Goal: Transaction & Acquisition: Obtain resource

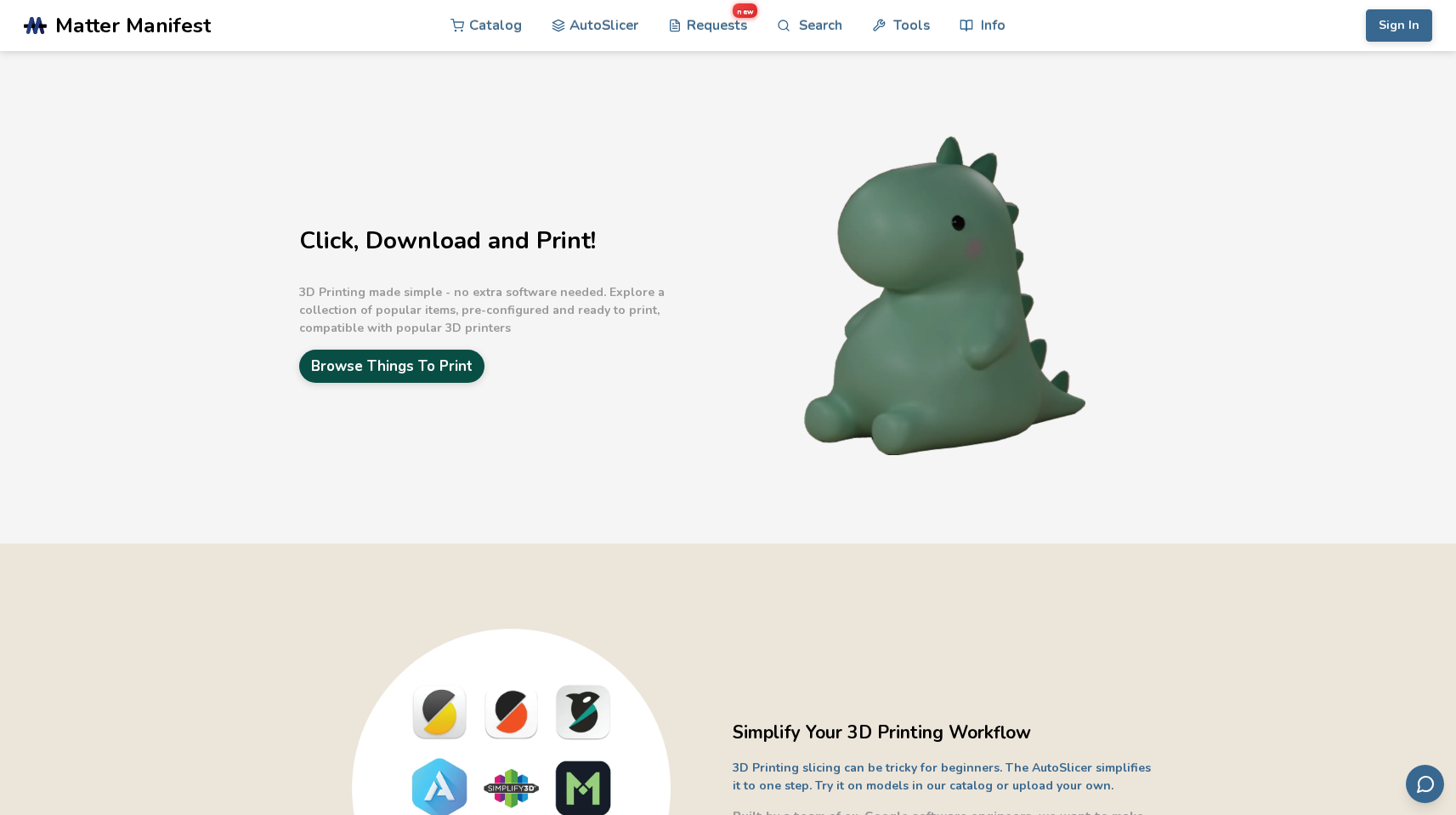
click at [426, 372] on link "Browse Things To Print" at bounding box center [392, 366] width 186 height 33
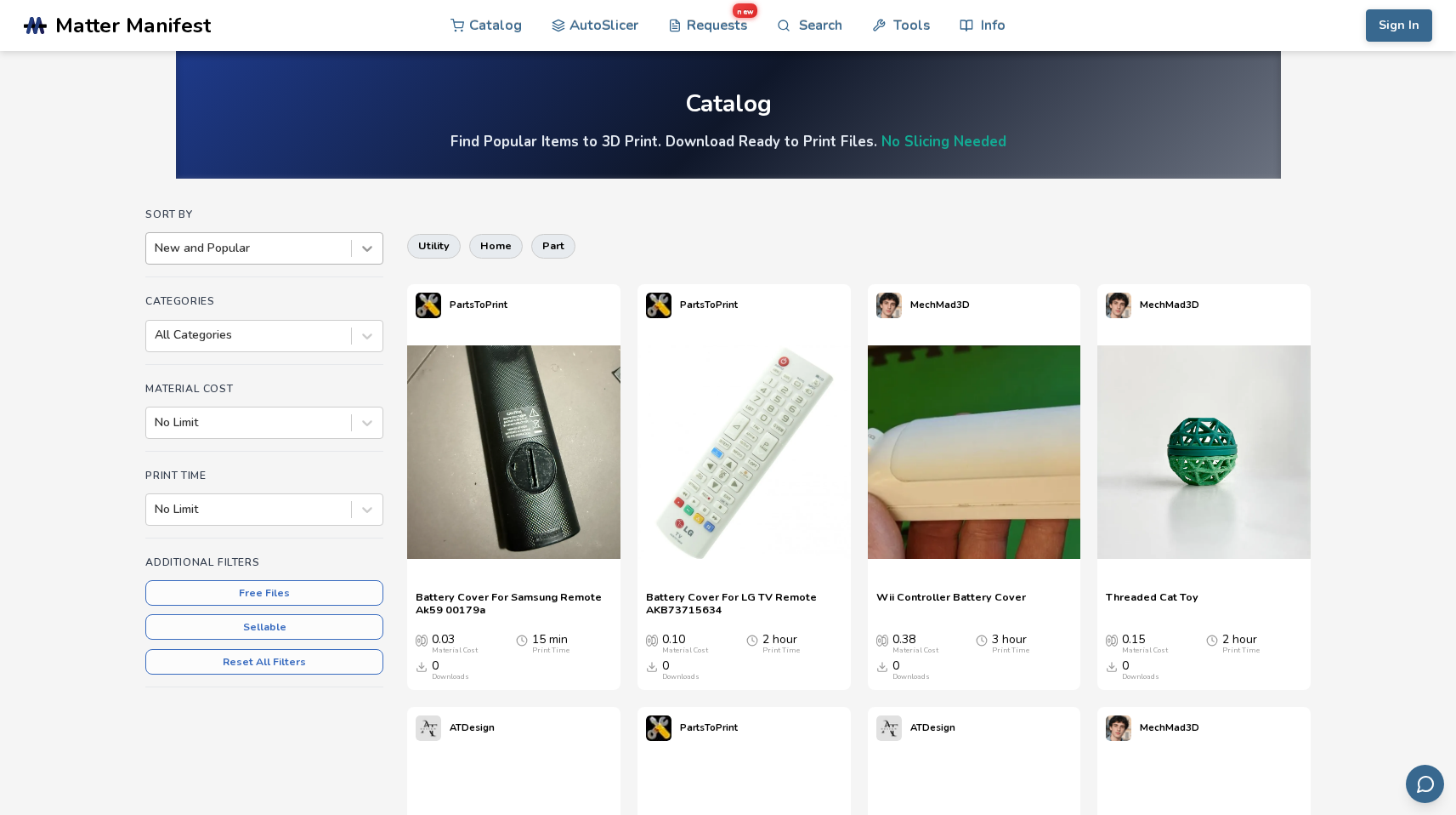
click at [368, 247] on icon at bounding box center [367, 248] width 17 height 17
click at [163, 257] on icon at bounding box center [154, 265] width 17 height 17
click at [372, 339] on icon at bounding box center [367, 347] width 17 height 17
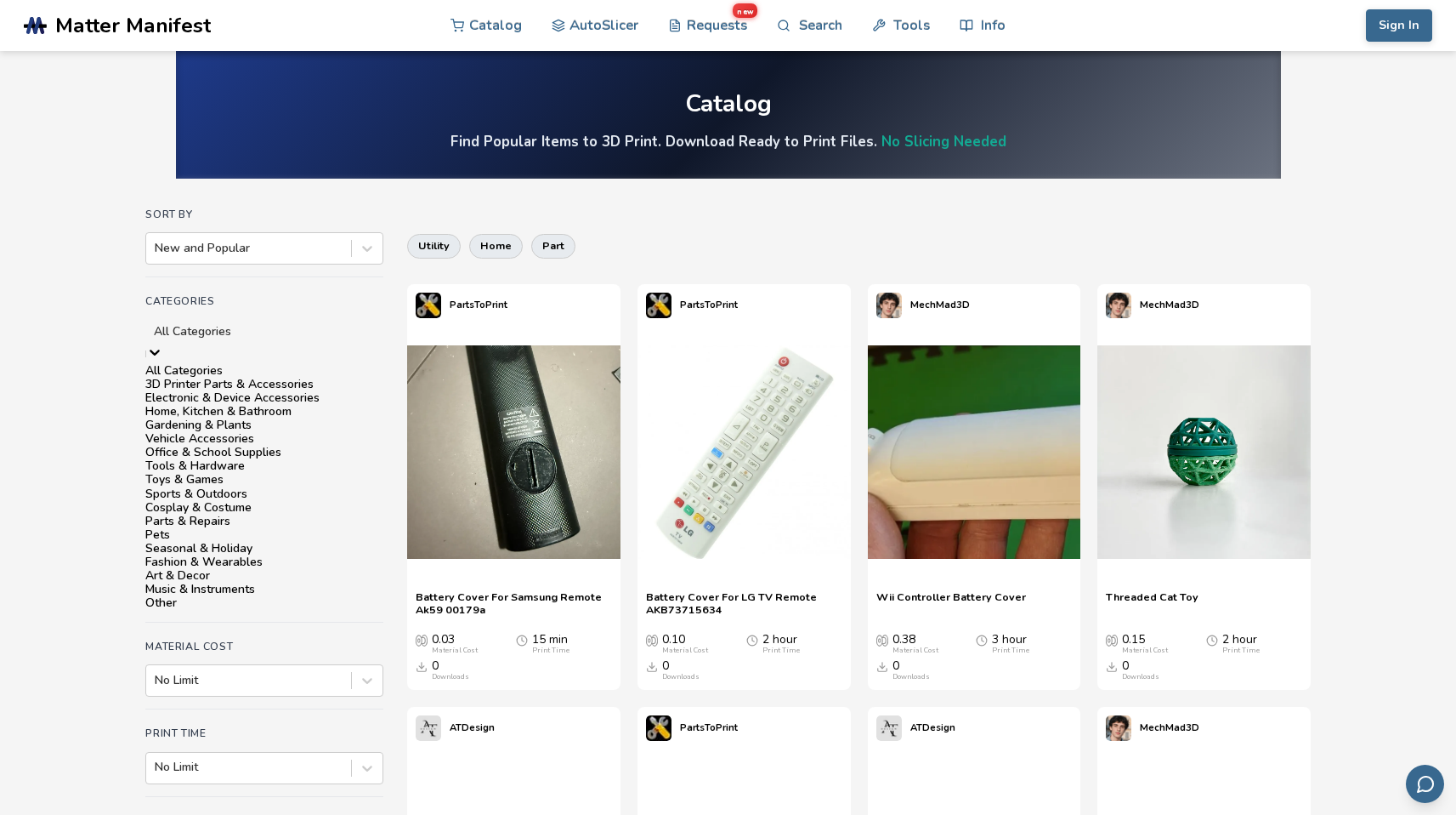
click at [163, 344] on icon at bounding box center [154, 352] width 17 height 17
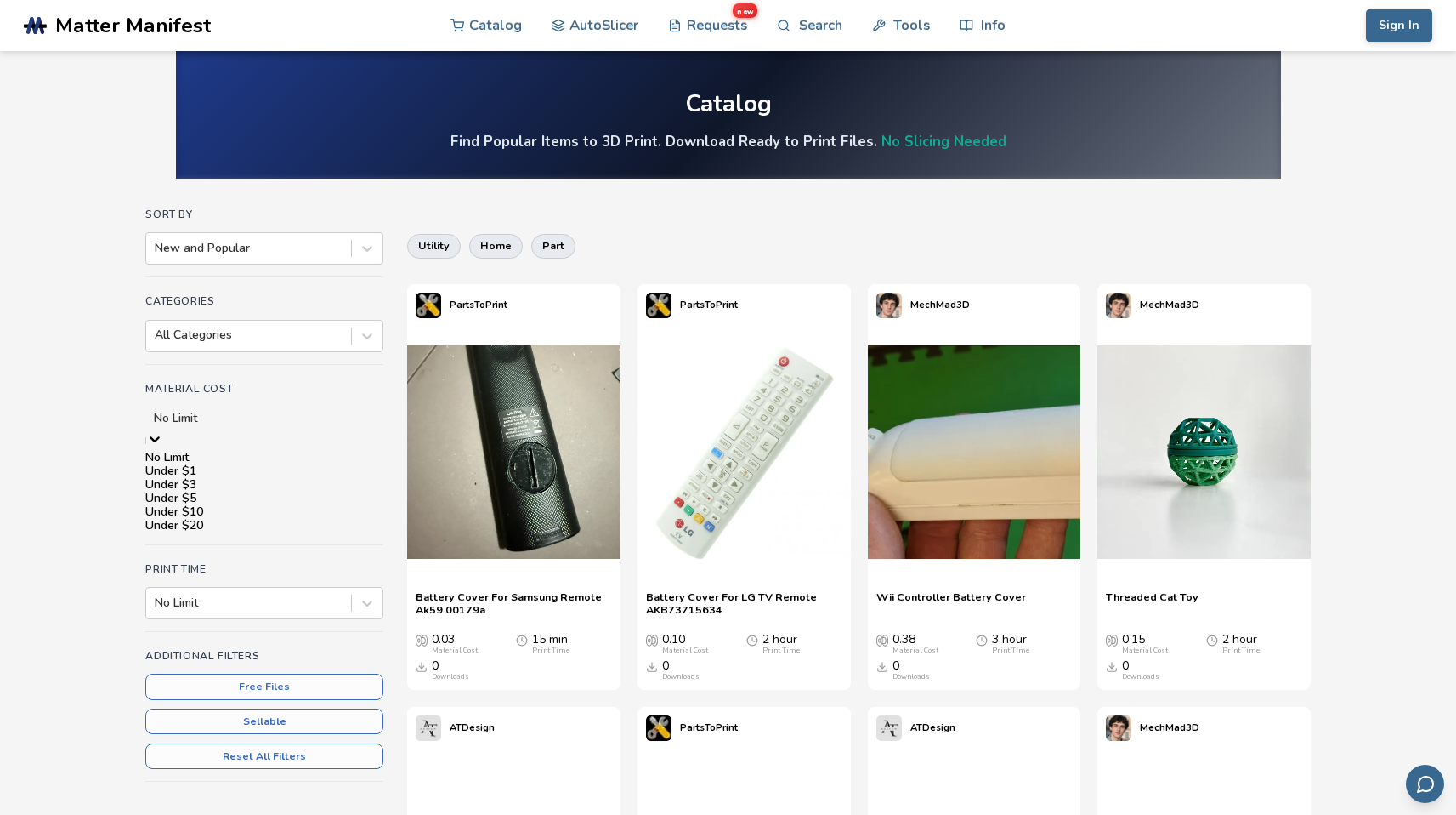
click at [163, 430] on icon at bounding box center [154, 438] width 17 height 17
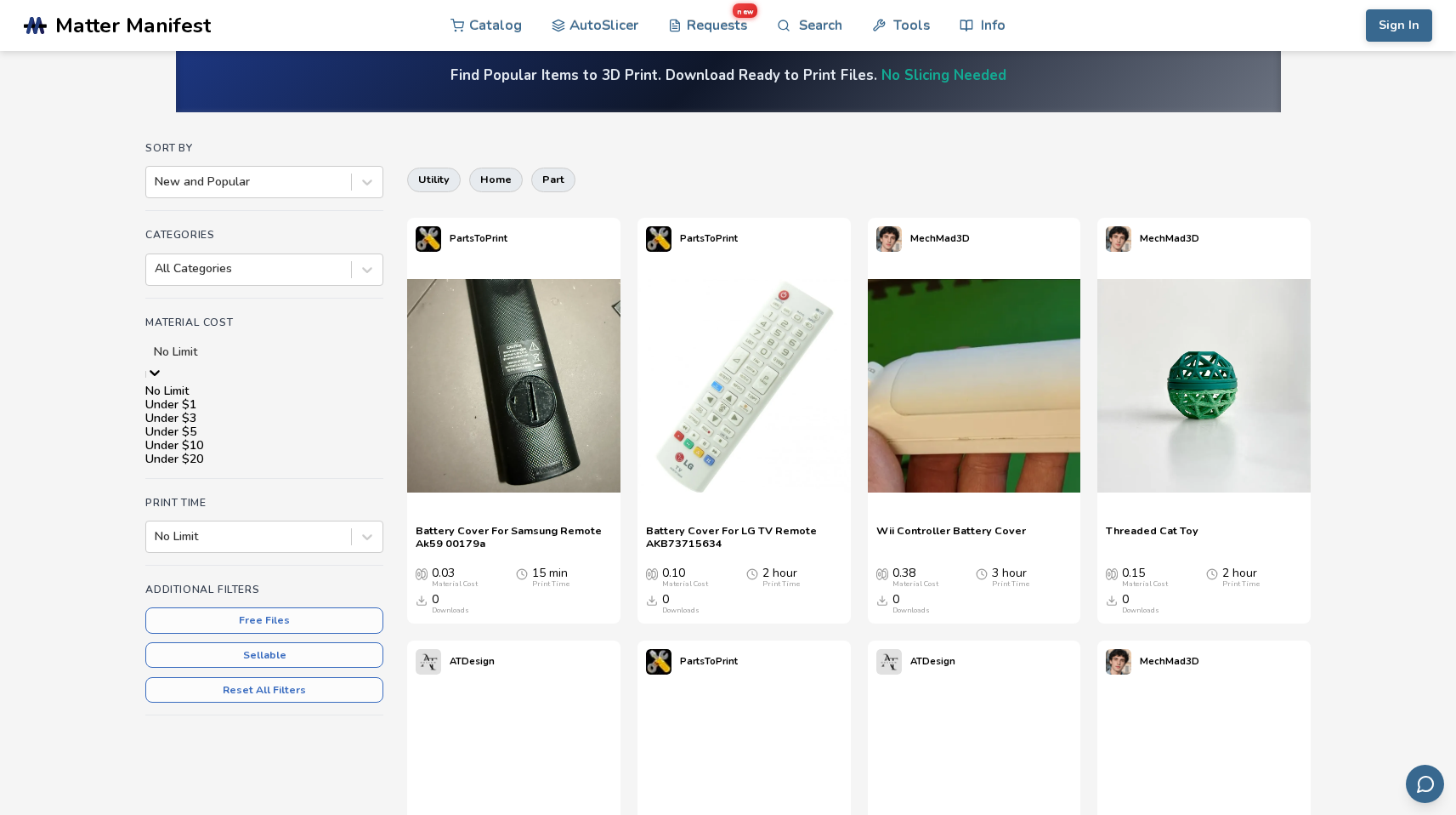
scroll to position [80, 0]
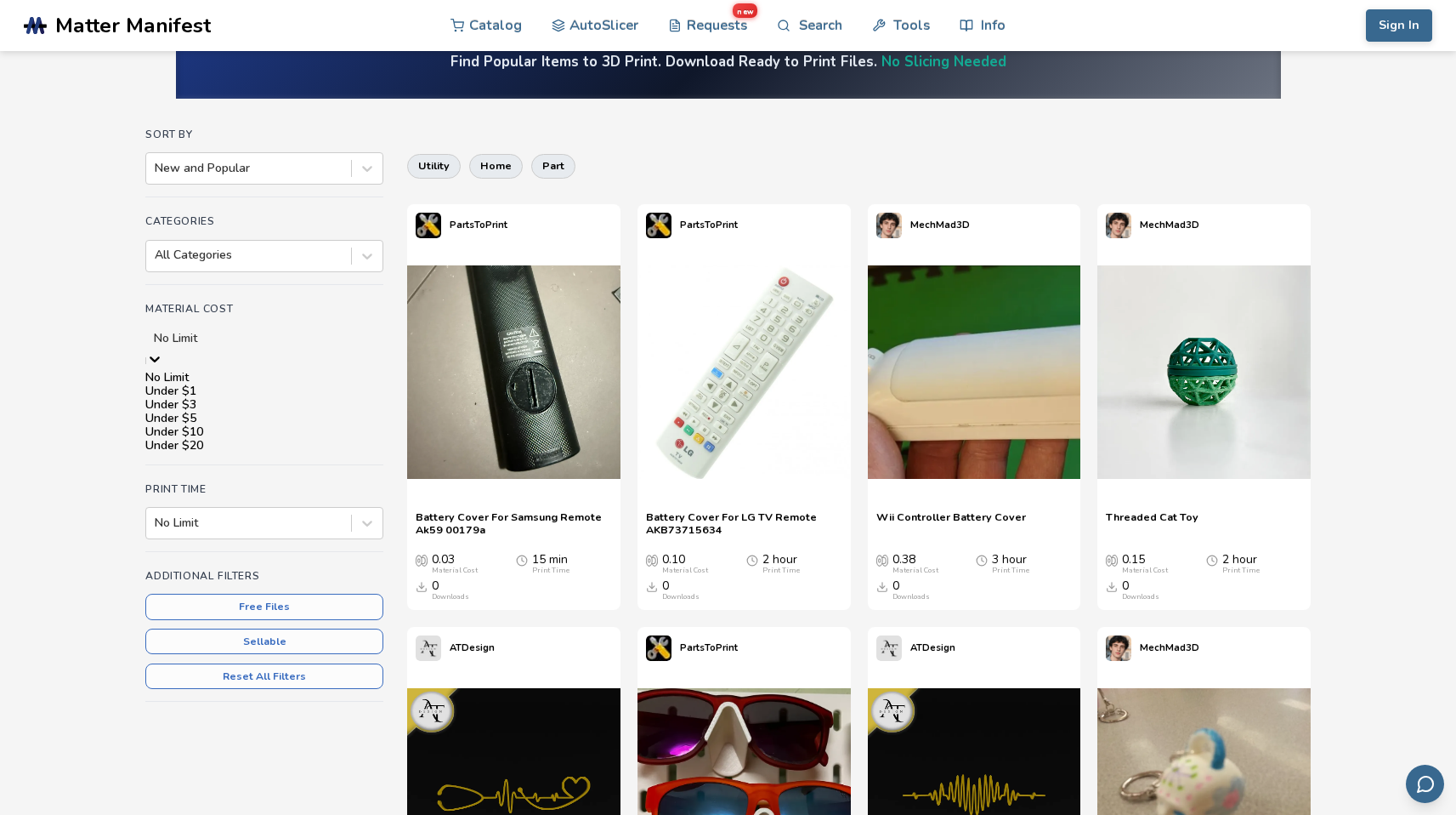
click at [330, 338] on div at bounding box center [264, 338] width 221 height 17
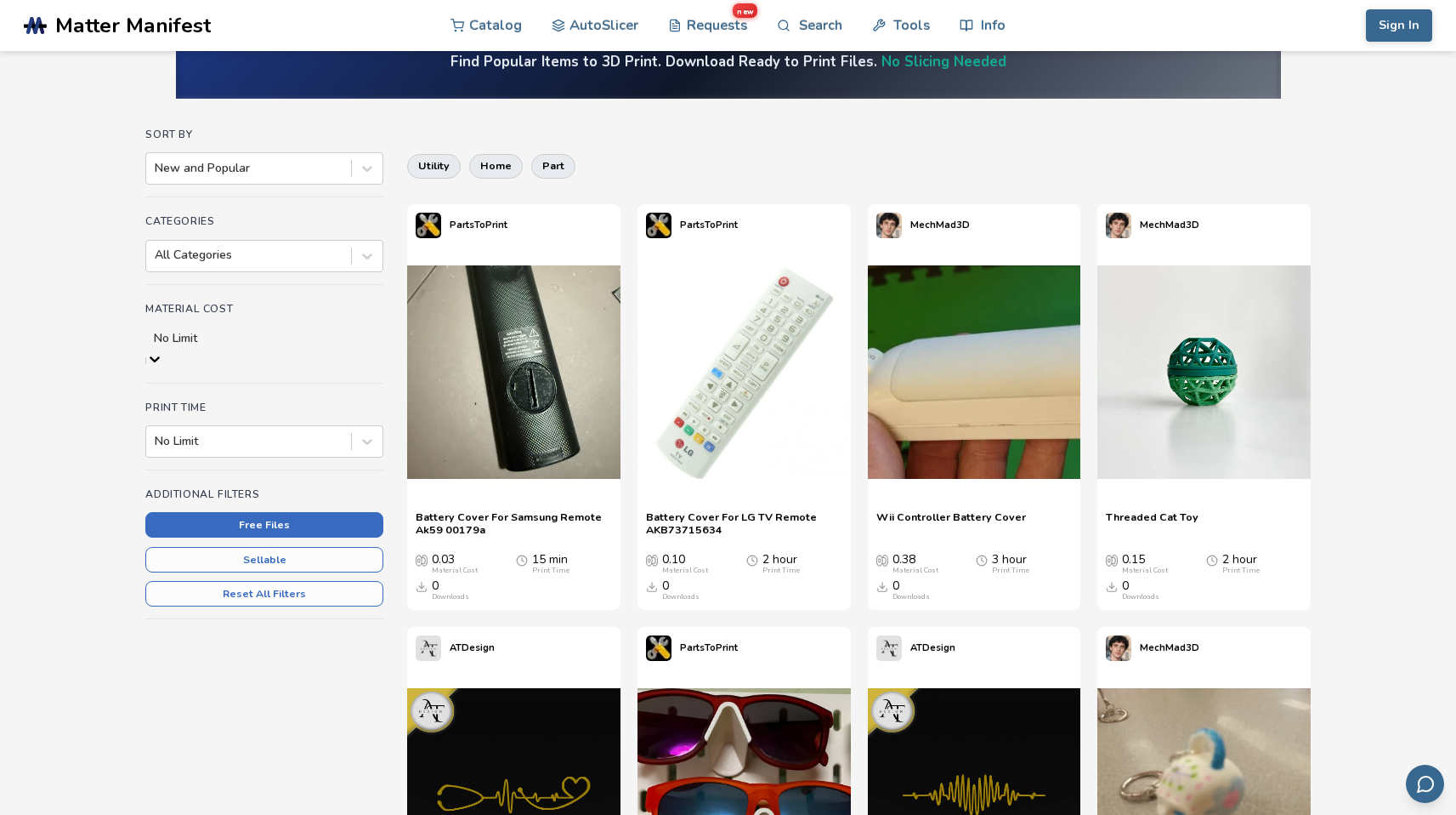
click at [240, 512] on button "Free Files" at bounding box center [264, 525] width 238 height 26
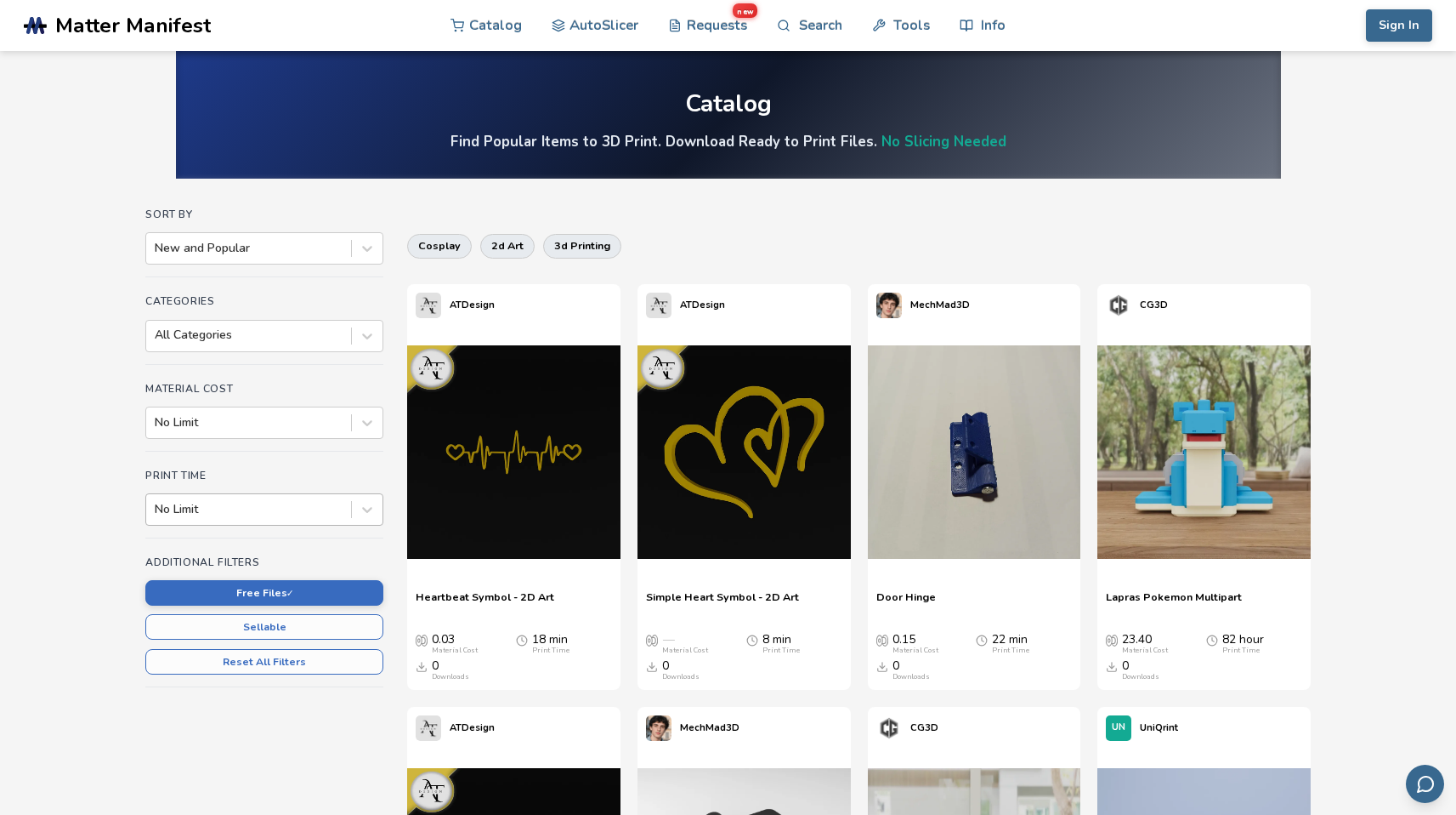
click at [277, 507] on div at bounding box center [248, 509] width 188 height 17
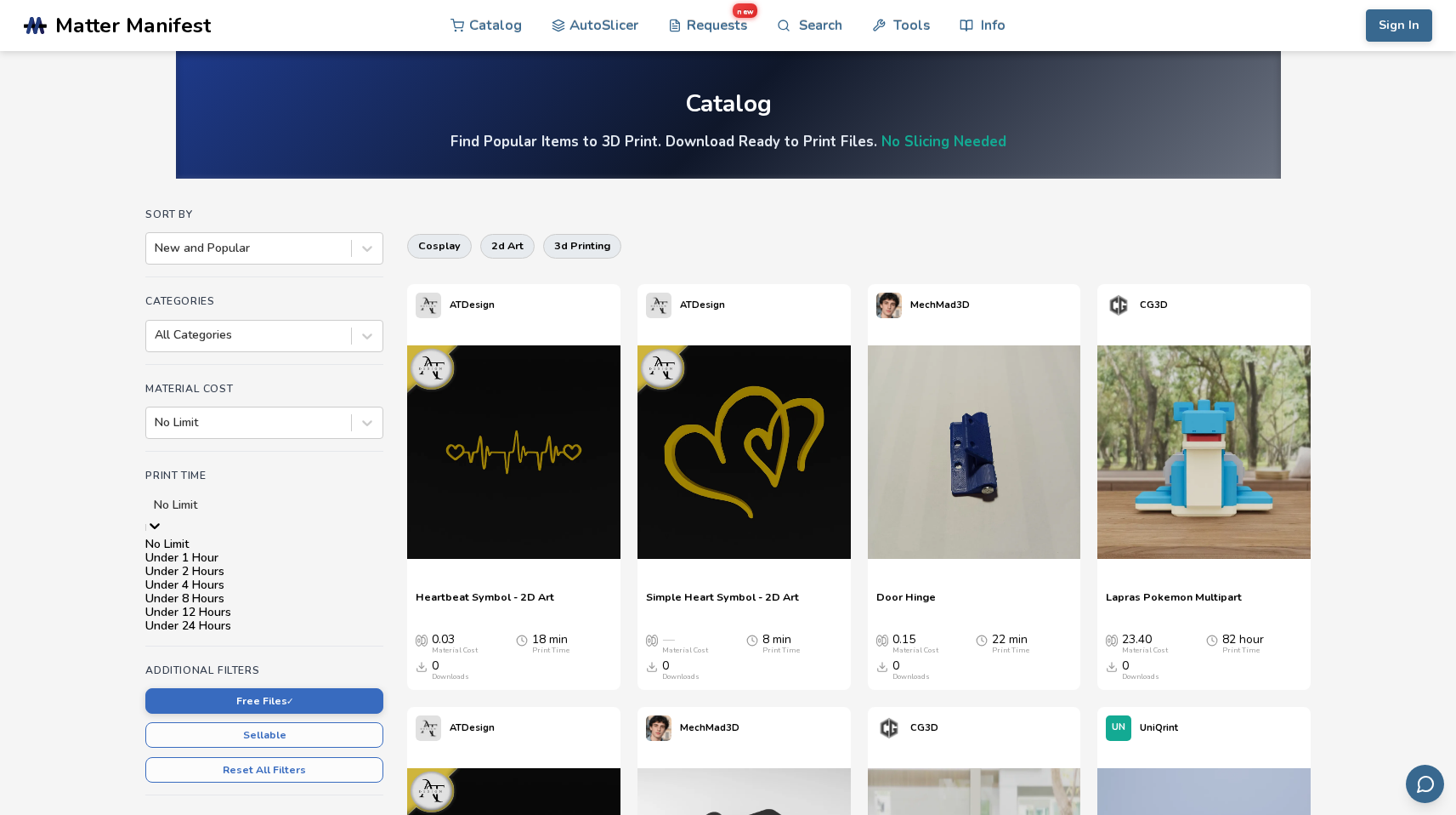
click at [255, 565] on div "Under 1 Hour" at bounding box center [264, 557] width 238 height 13
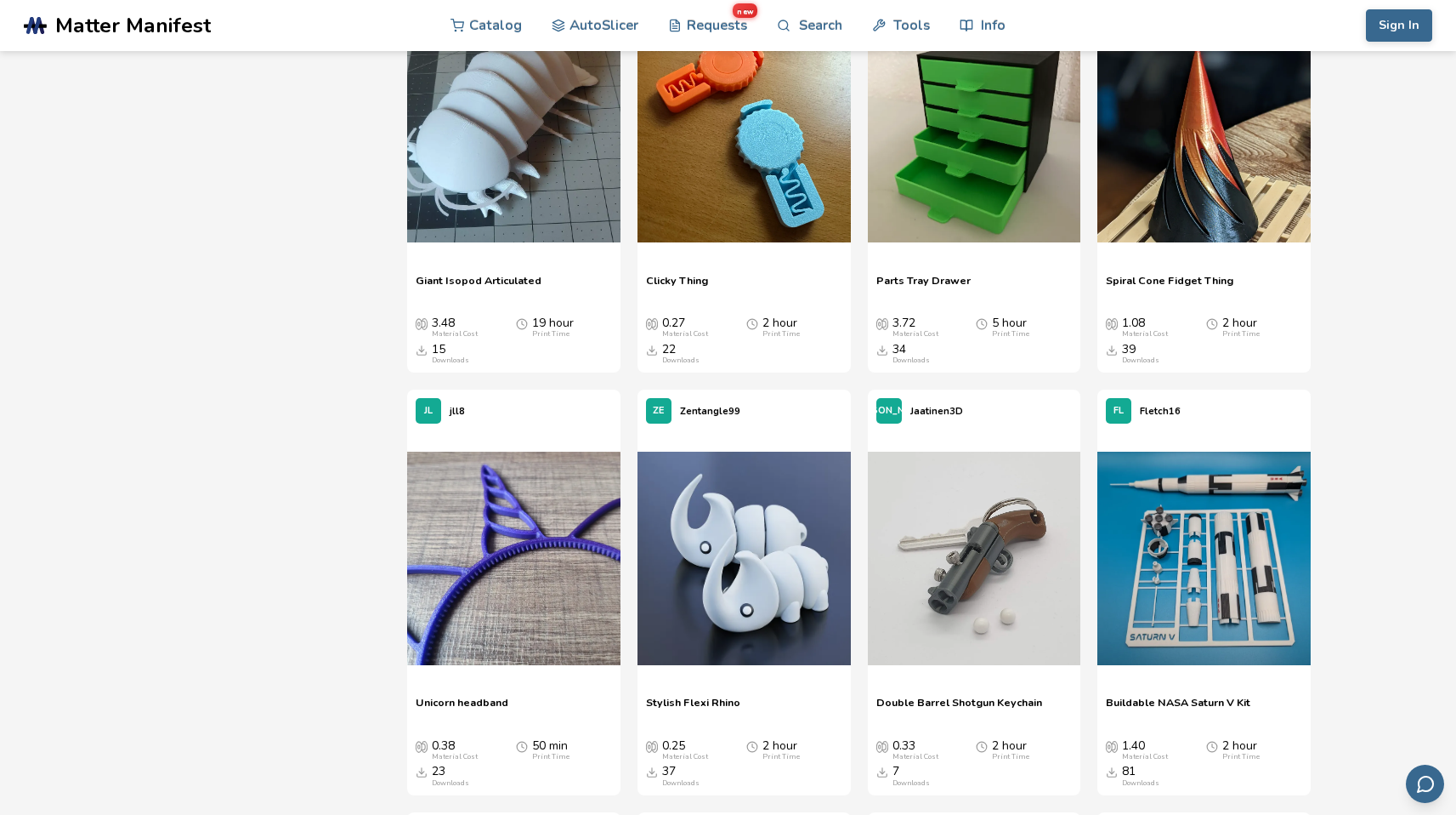
scroll to position [2007, 0]
click at [1213, 267] on div "Spiral Cone Fidget Thing Spiral Cone Fidget Thing 1.08 Material Cost 2 hour Pri…" at bounding box center [1204, 318] width 213 height 108
click at [1275, 135] on icon at bounding box center [1276, 137] width 12 height 12
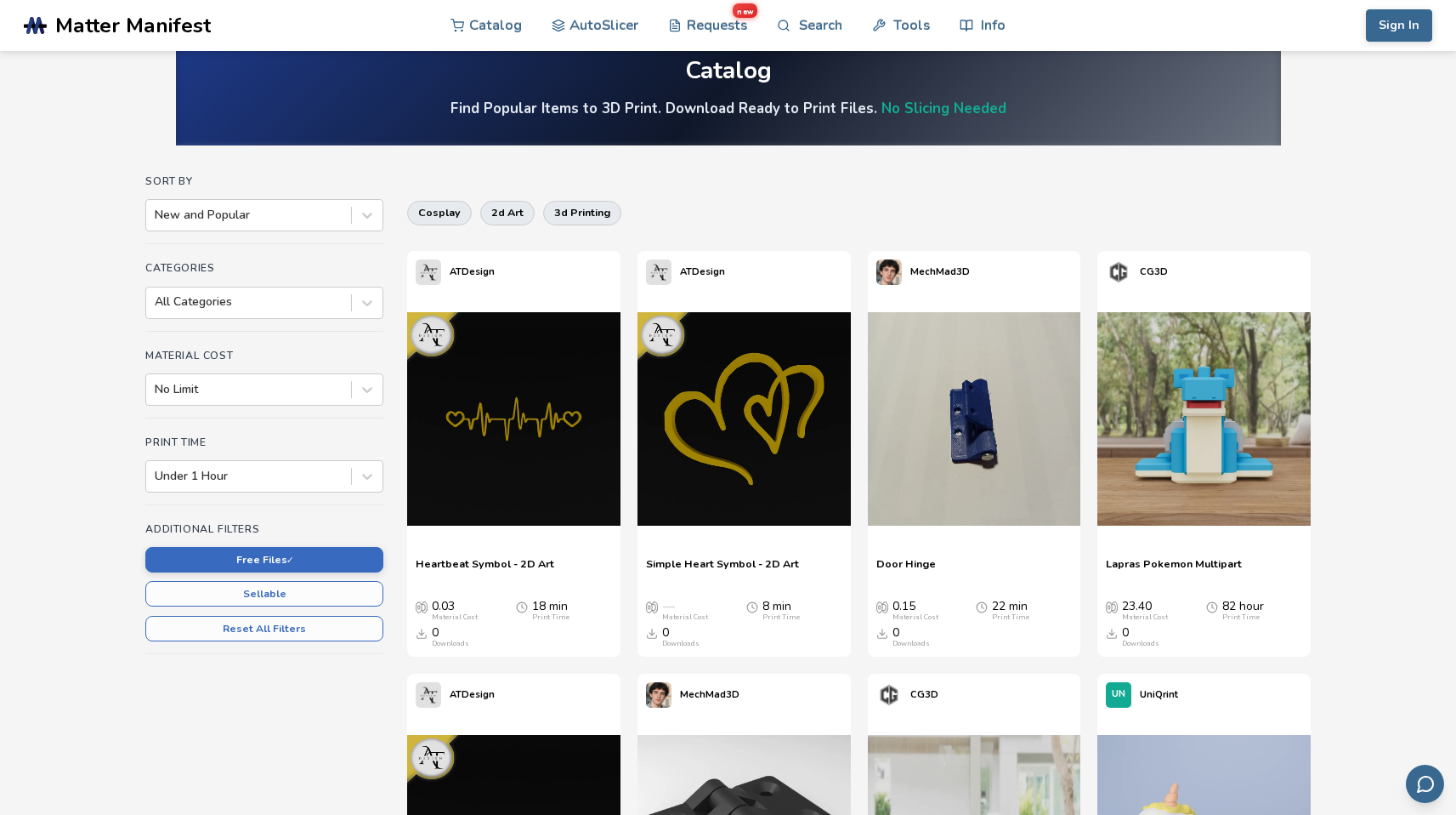
scroll to position [36, 0]
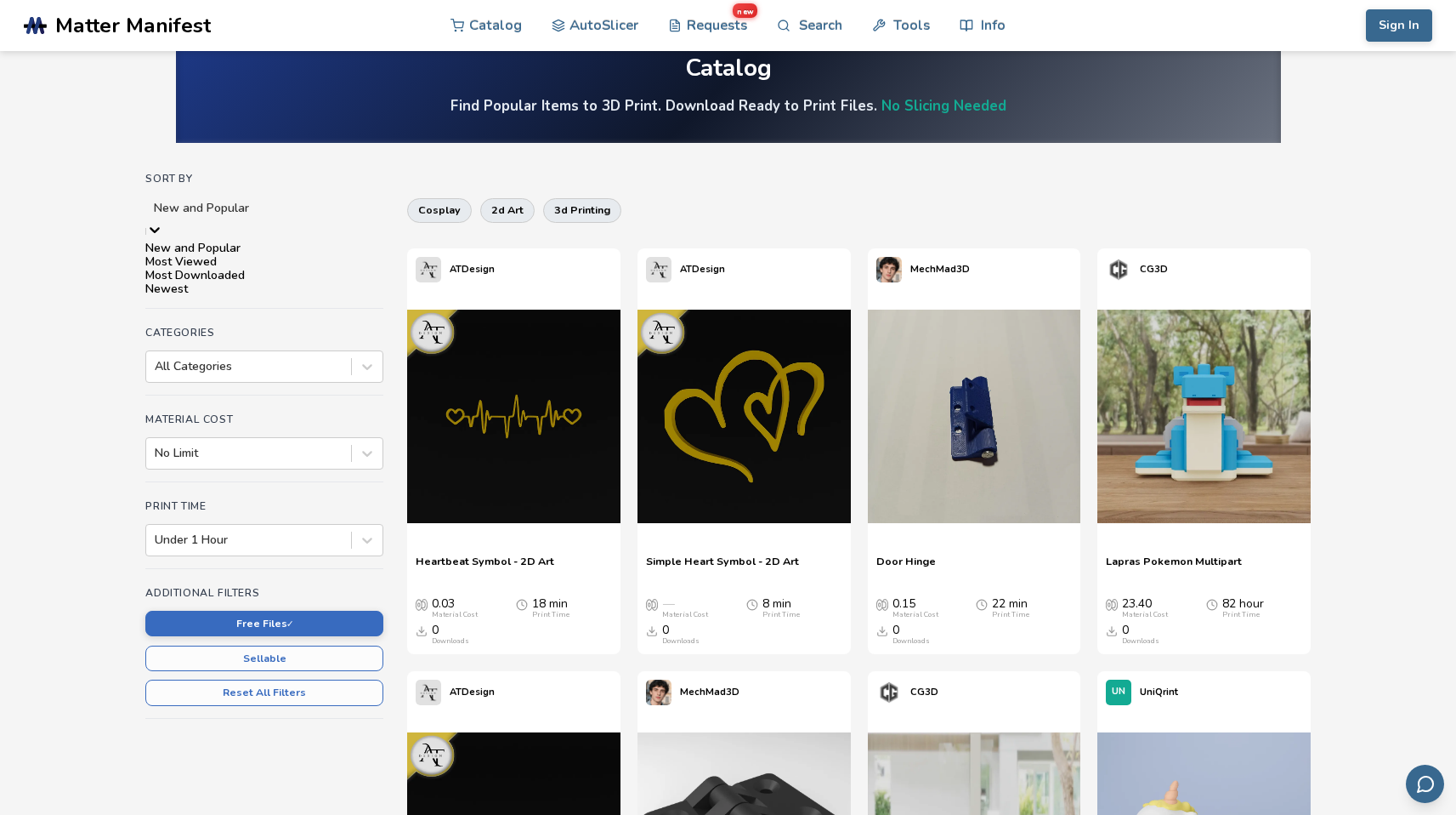
click at [163, 221] on icon at bounding box center [154, 229] width 17 height 17
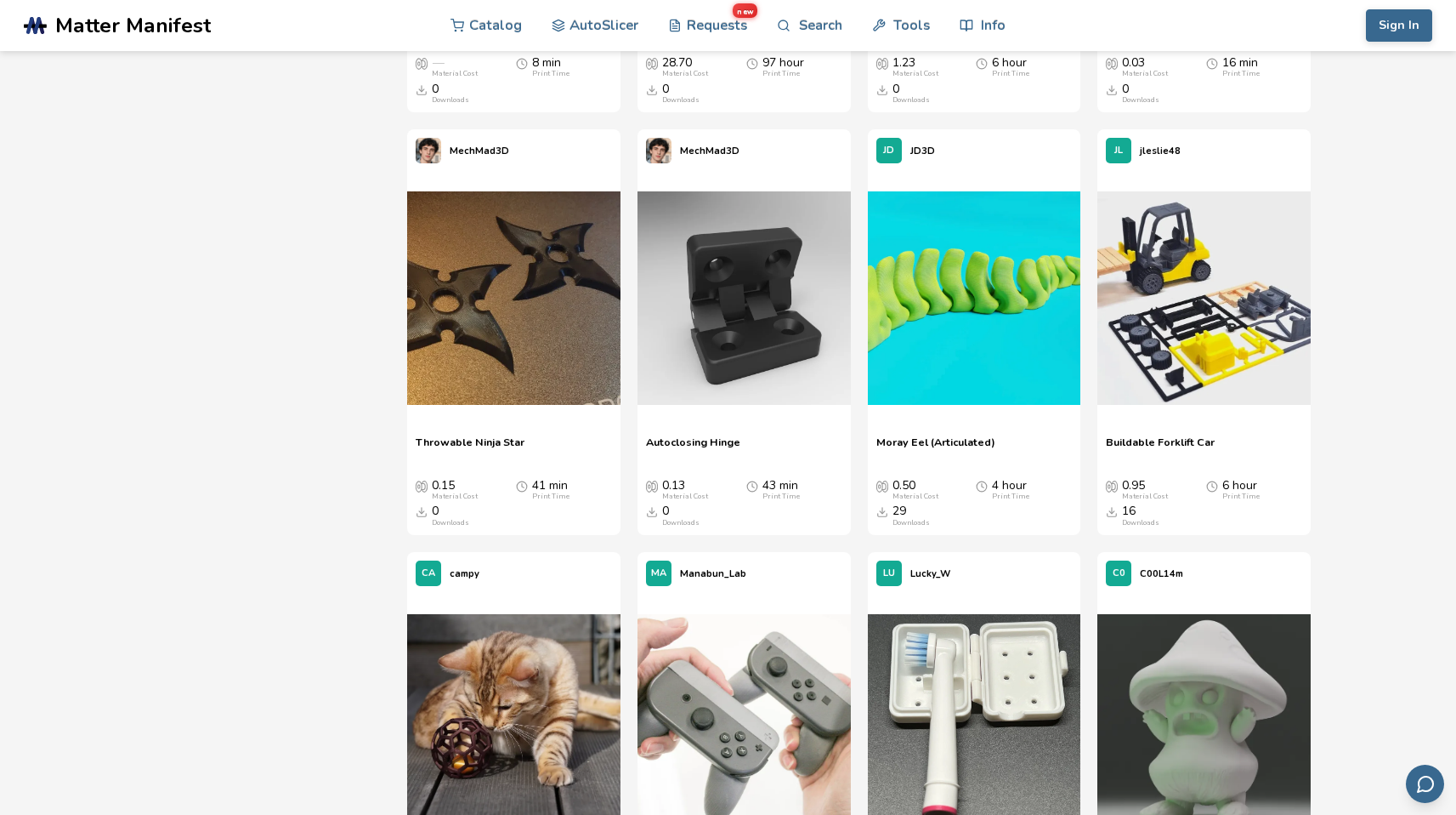
scroll to position [3960, 0]
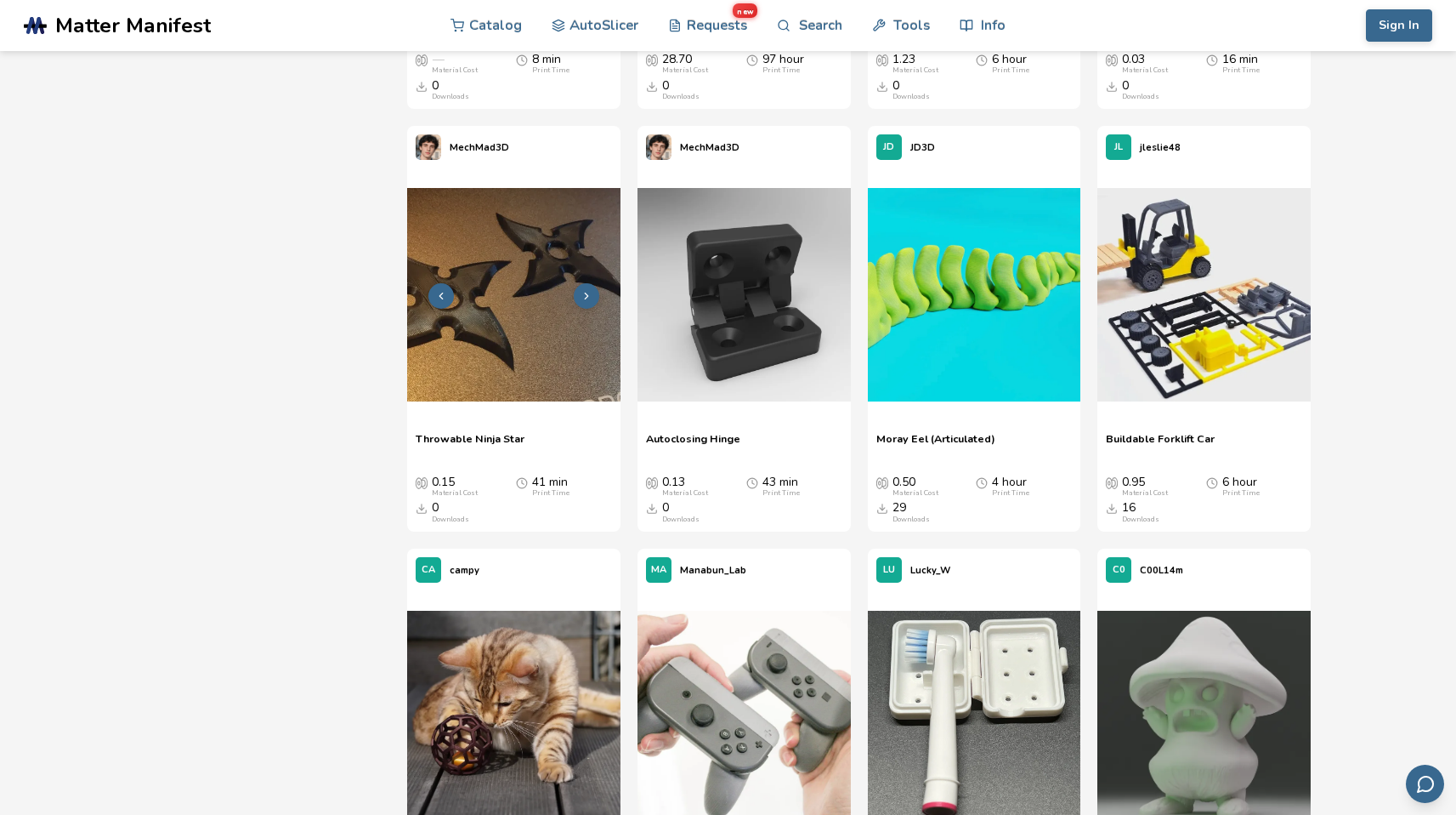
click at [550, 394] on img at bounding box center [513, 295] width 213 height 213
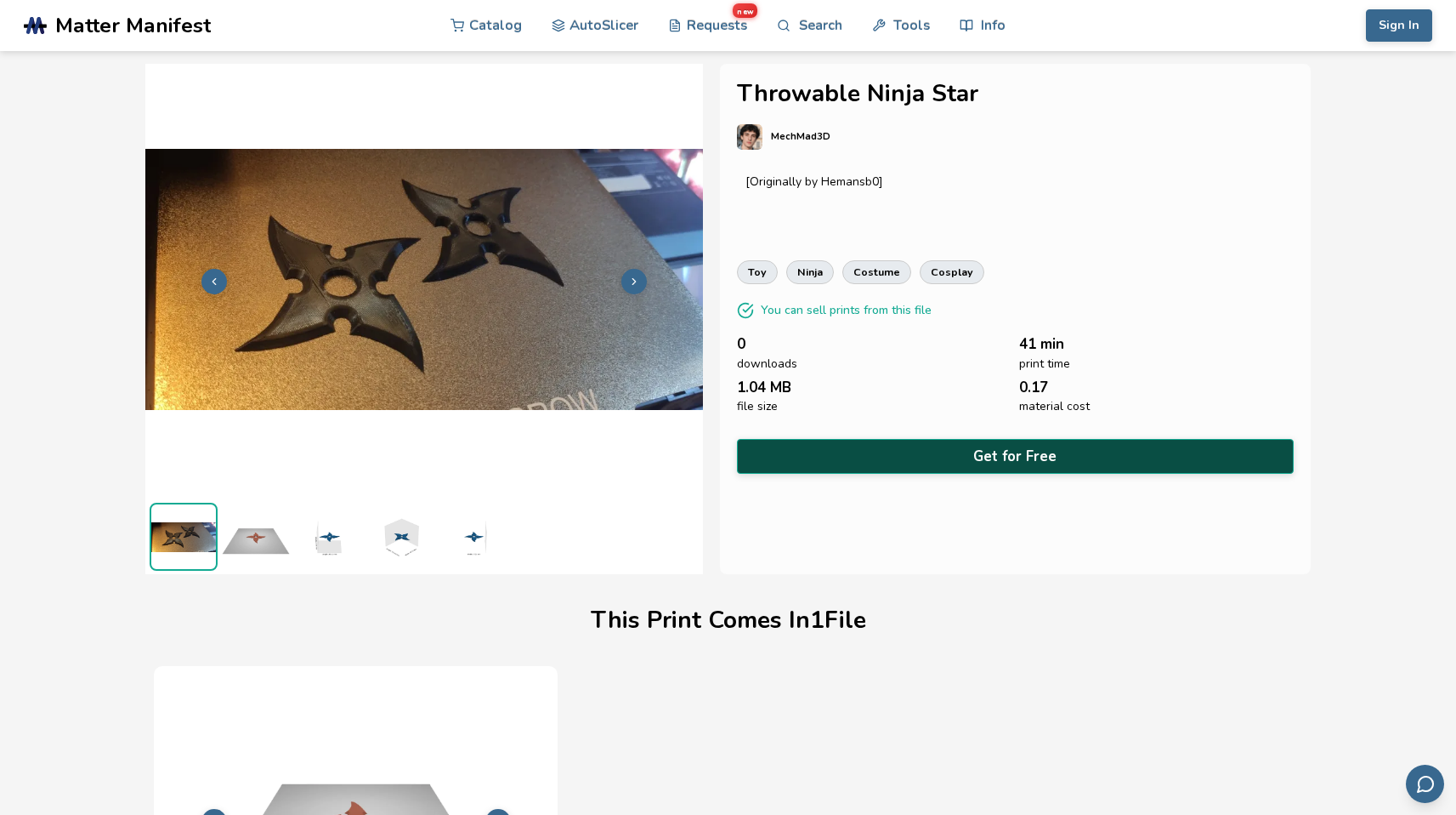
click at [1017, 459] on button "Get for Free" at bounding box center [1015, 456] width 557 height 35
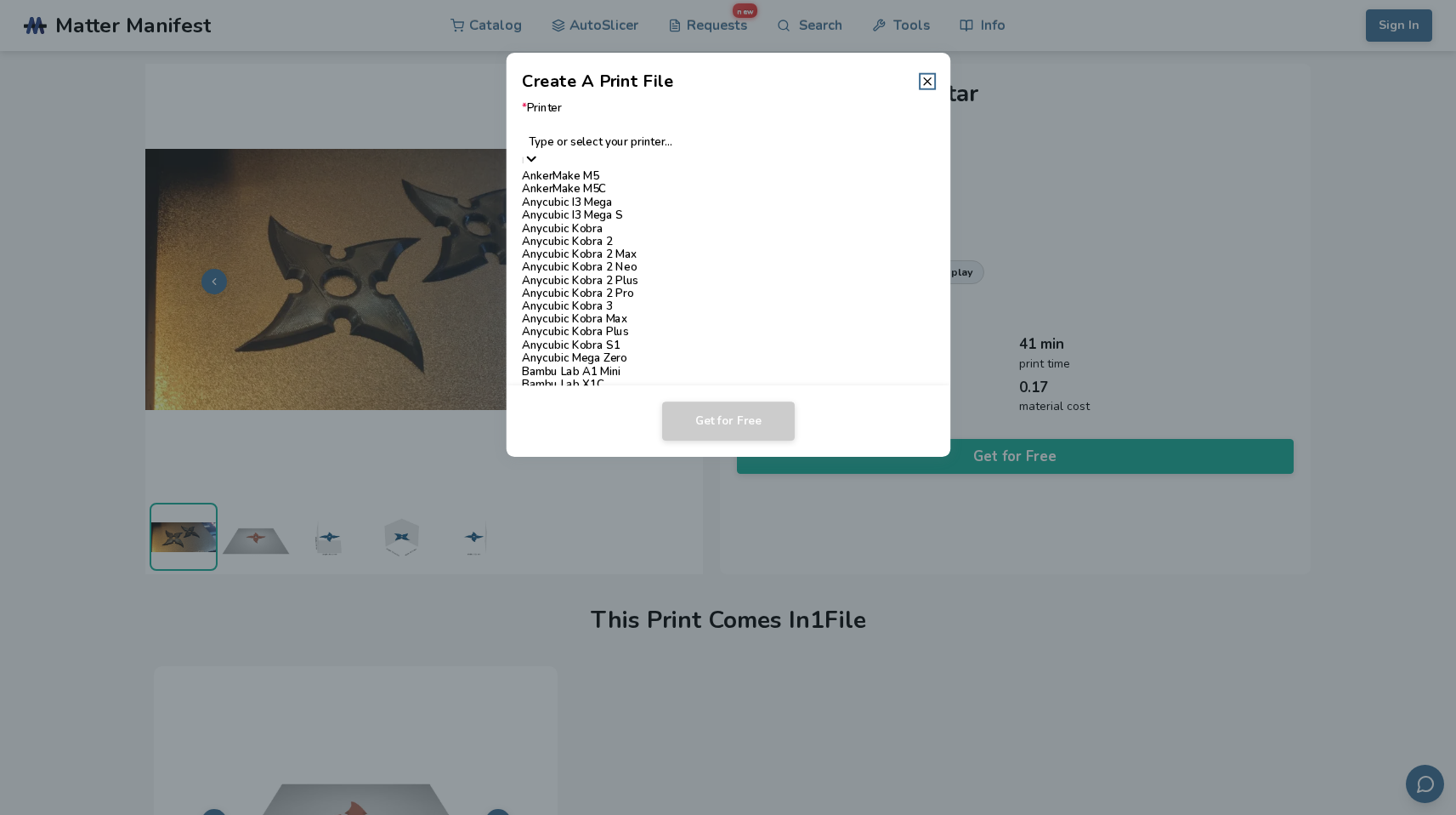
click at [759, 138] on div "Type or select your printer..." at bounding box center [728, 133] width 412 height 36
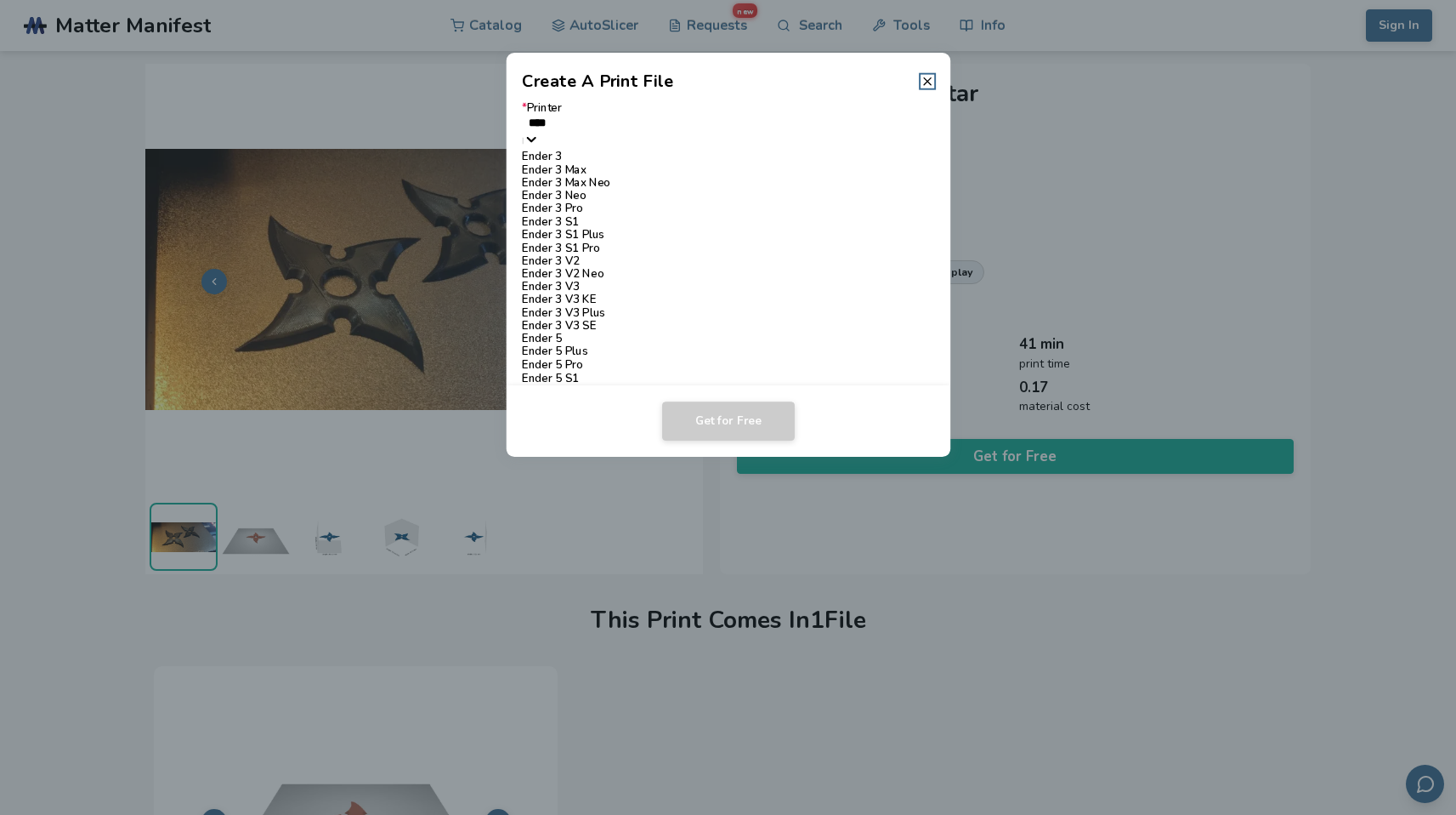
type input "*****"
click at [607, 215] on div "Ender 3 Pro" at bounding box center [728, 209] width 412 height 12
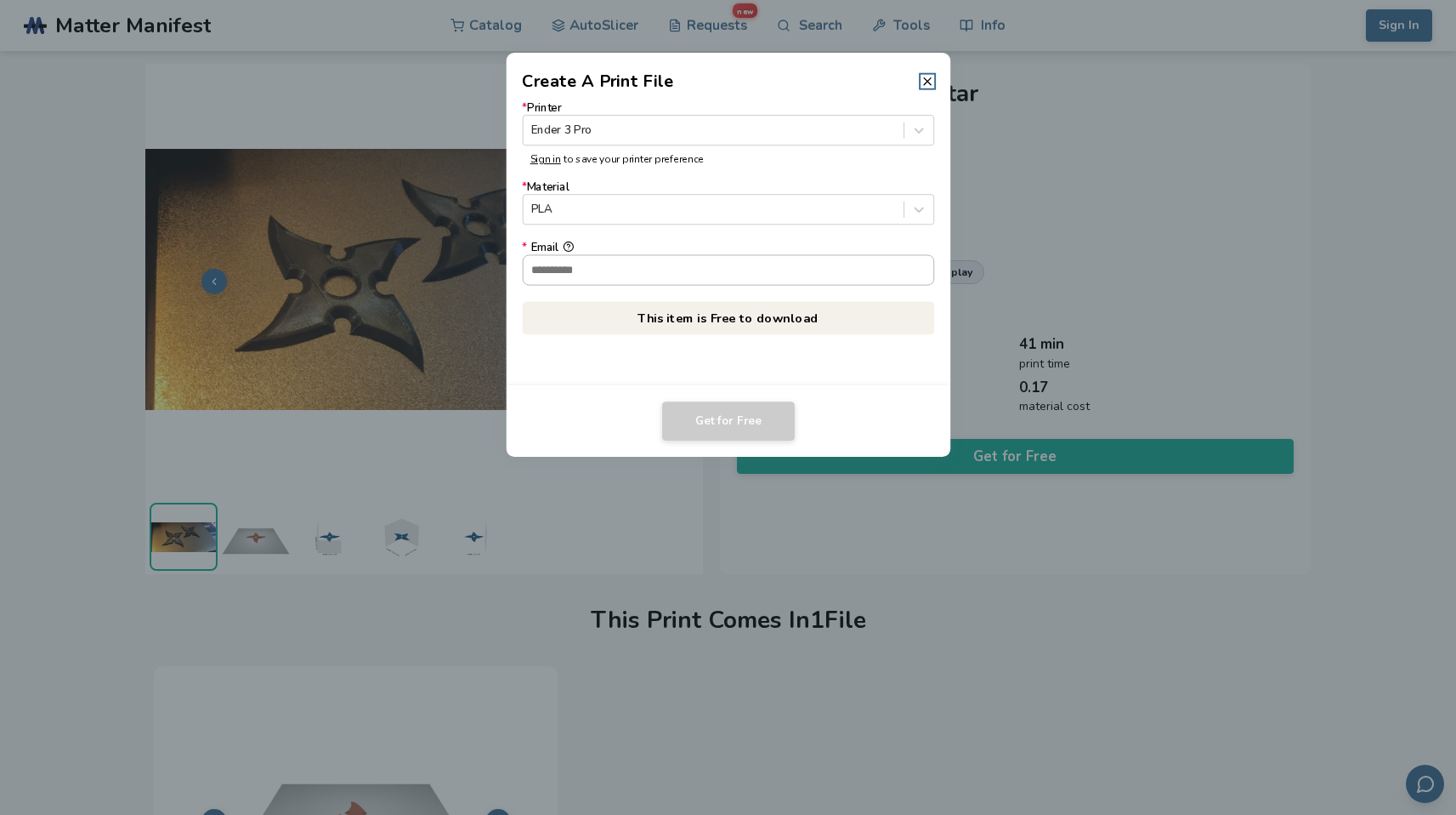
click at [639, 276] on input "* Email" at bounding box center [728, 270] width 410 height 29
click at [580, 264] on input "**********" at bounding box center [720, 270] width 395 height 29
type input "**********"
click at [747, 412] on button "Get for Free" at bounding box center [728, 421] width 133 height 39
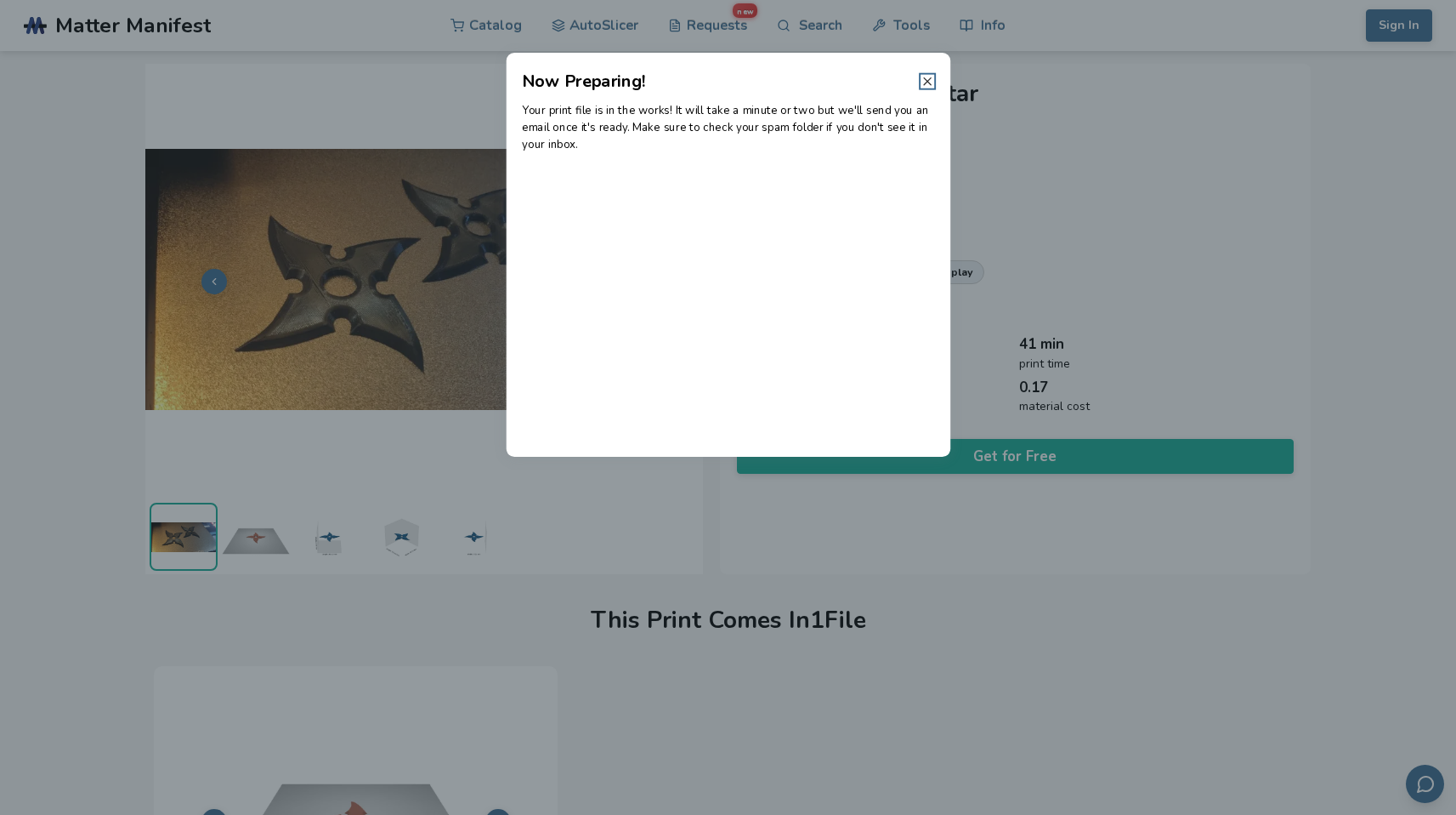
click at [931, 83] on icon at bounding box center [927, 81] width 13 height 13
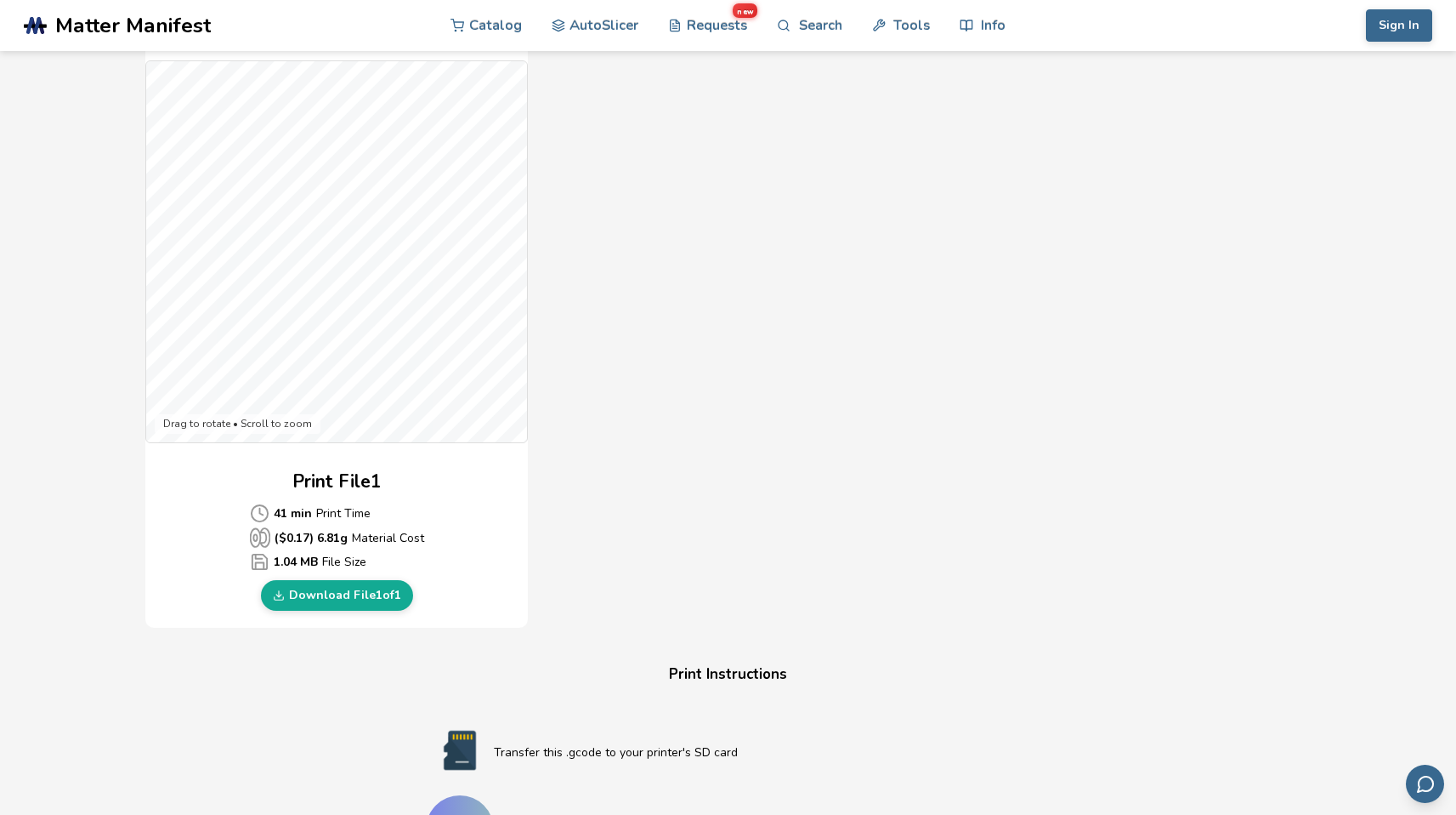
scroll to position [453, 0]
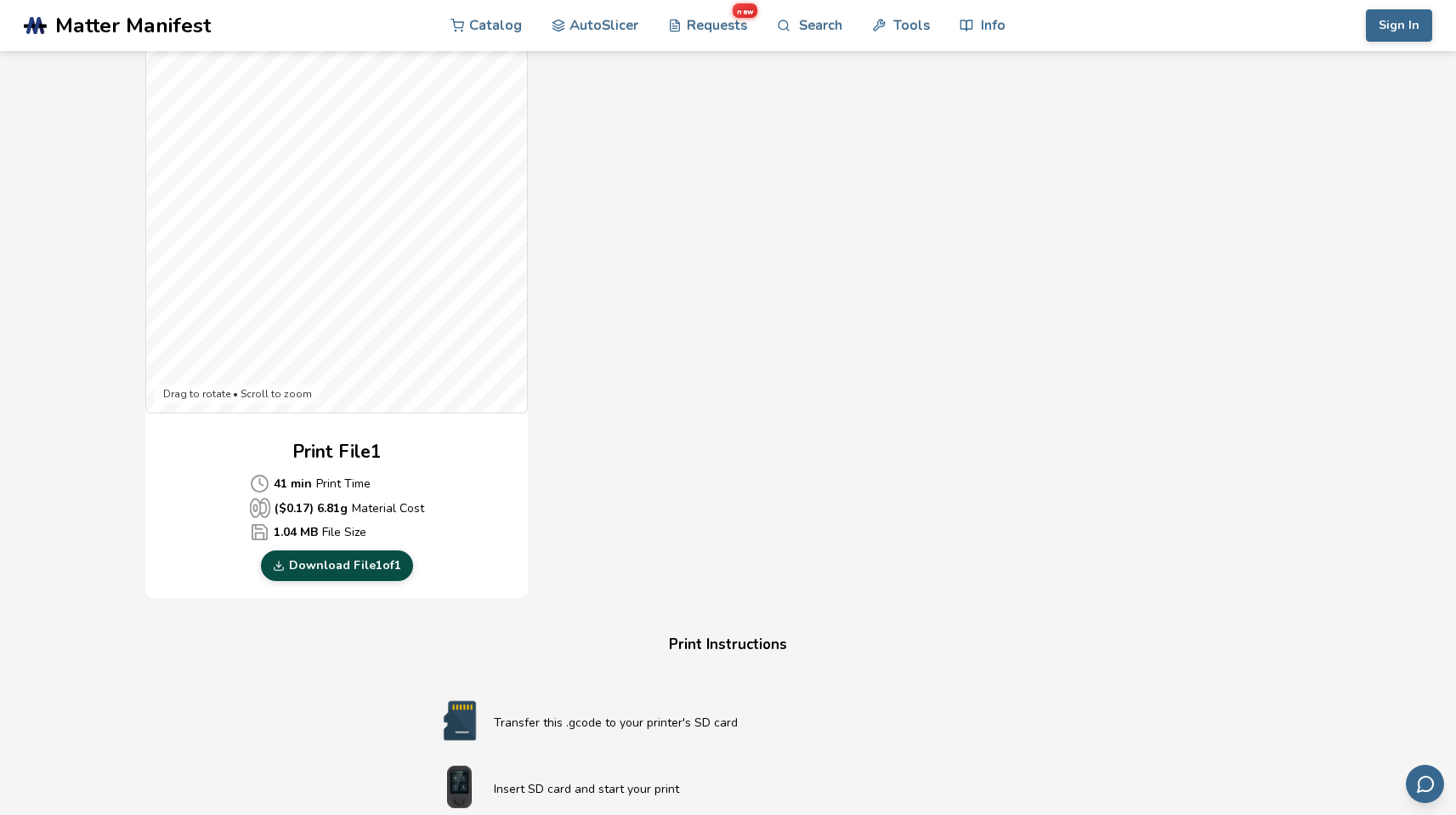
click at [384, 566] on link "Download File 1 of 1" at bounding box center [336, 565] width 153 height 30
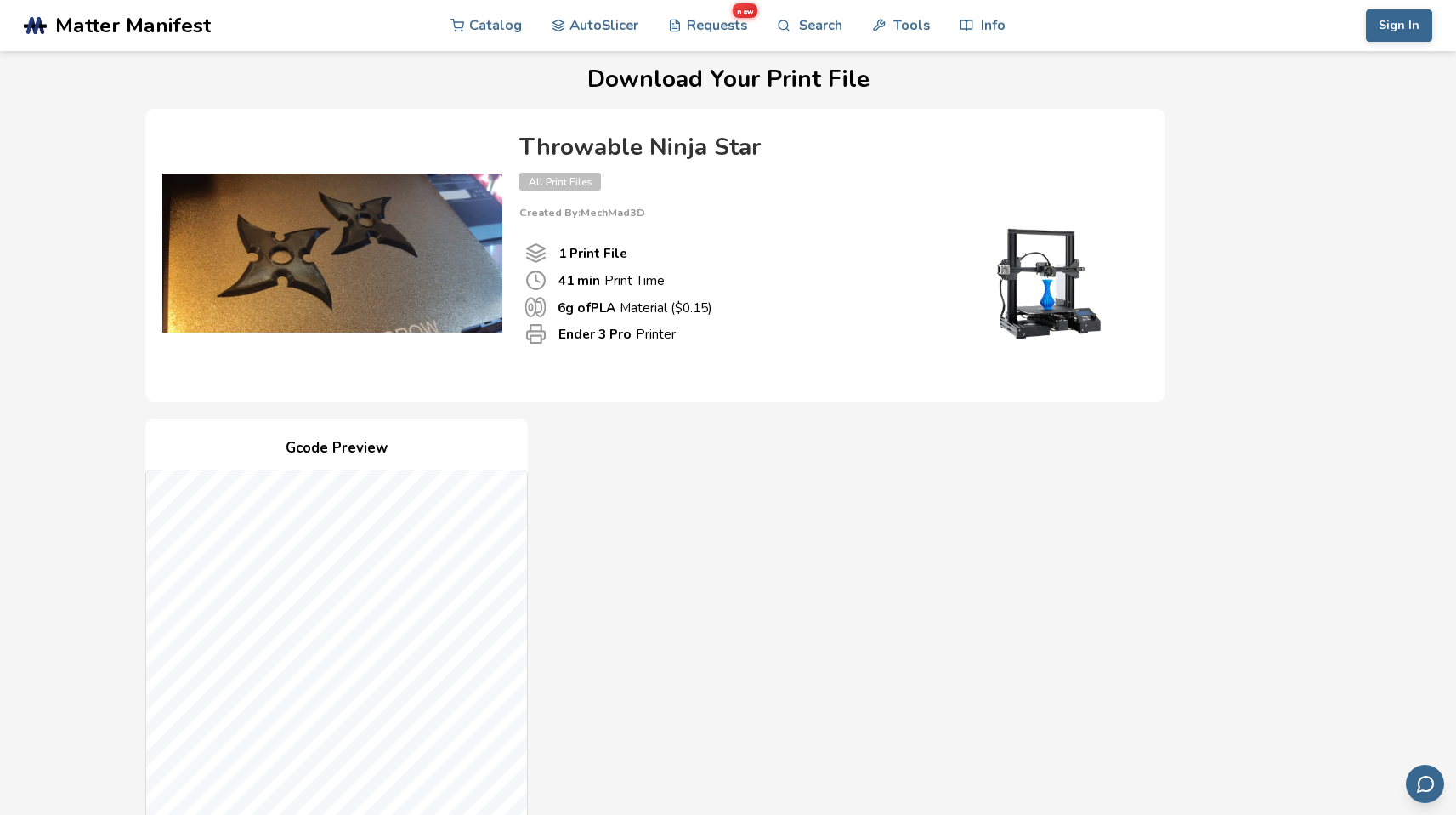
scroll to position [0, 0]
